Goal: Transaction & Acquisition: Purchase product/service

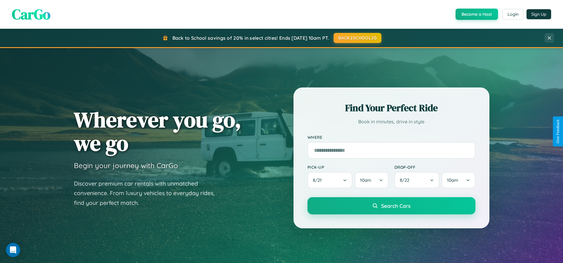
scroll to position [694, 0]
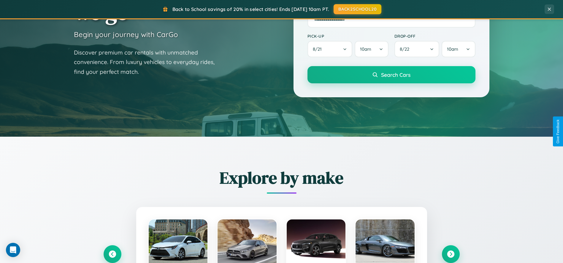
scroll to position [597, 0]
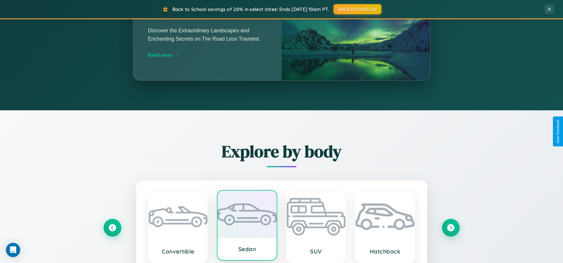
click at [247, 228] on div at bounding box center [247, 215] width 59 height 48
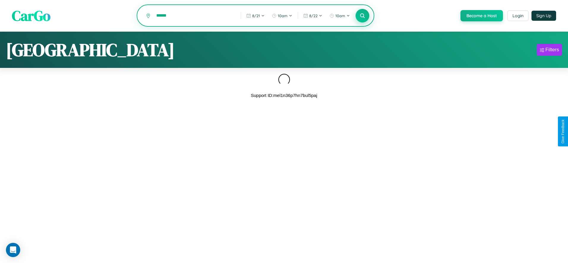
type input "******"
click at [362, 16] on icon at bounding box center [362, 16] width 6 height 6
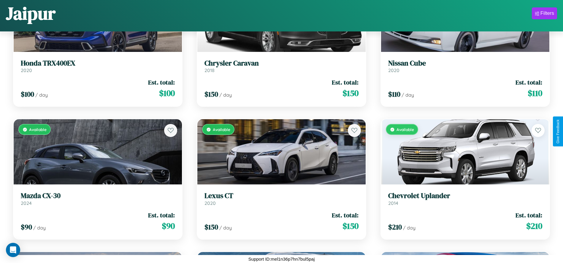
scroll to position [1816, 0]
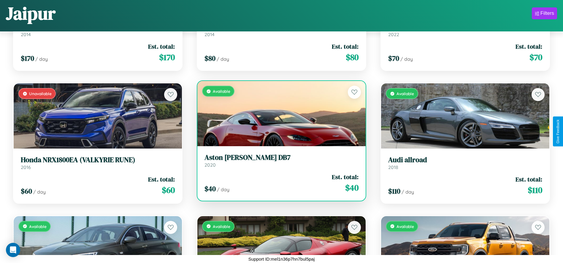
click at [279, 163] on link "Aston Martin DB7 2020" at bounding box center [282, 160] width 154 height 15
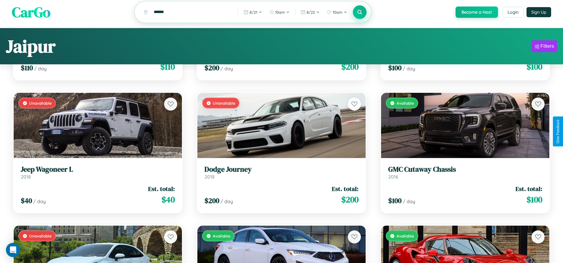
scroll to position [3810, 0]
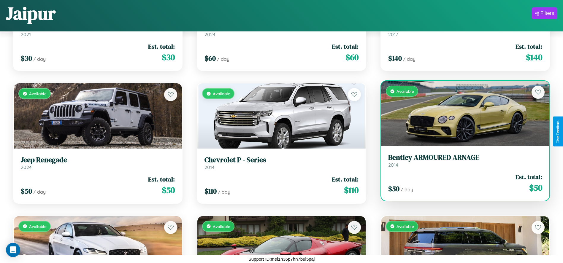
click at [462, 162] on h3 "Bentley ARMOURED ARNAGE" at bounding box center [465, 157] width 154 height 9
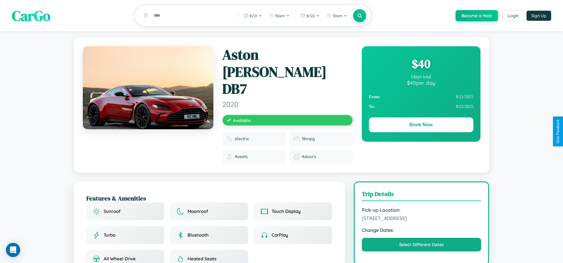
click at [421, 65] on div "$ 40" at bounding box center [421, 64] width 105 height 16
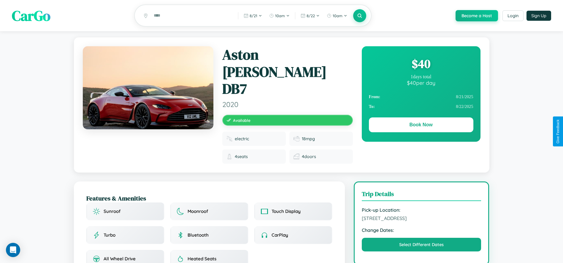
click at [421, 65] on div "$ 40" at bounding box center [421, 64] width 105 height 16
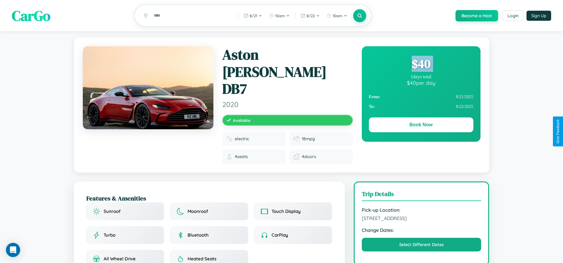
click at [421, 65] on div "$ 40" at bounding box center [421, 64] width 105 height 16
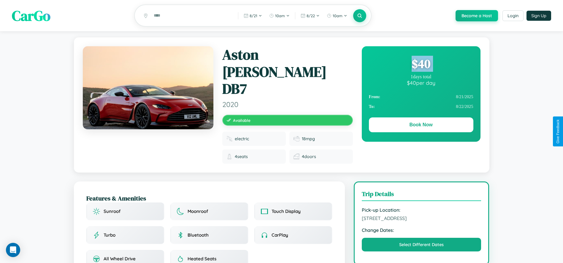
click at [421, 65] on div "$ 40" at bounding box center [421, 64] width 105 height 16
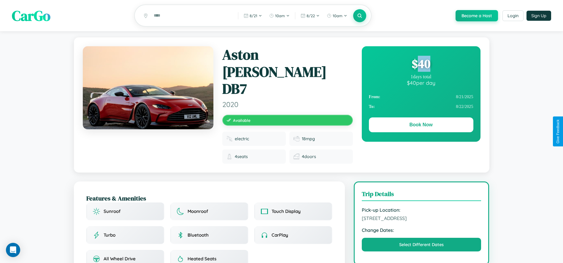
click at [421, 65] on div "$ 40" at bounding box center [421, 64] width 105 height 16
